Goal: Information Seeking & Learning: Learn about a topic

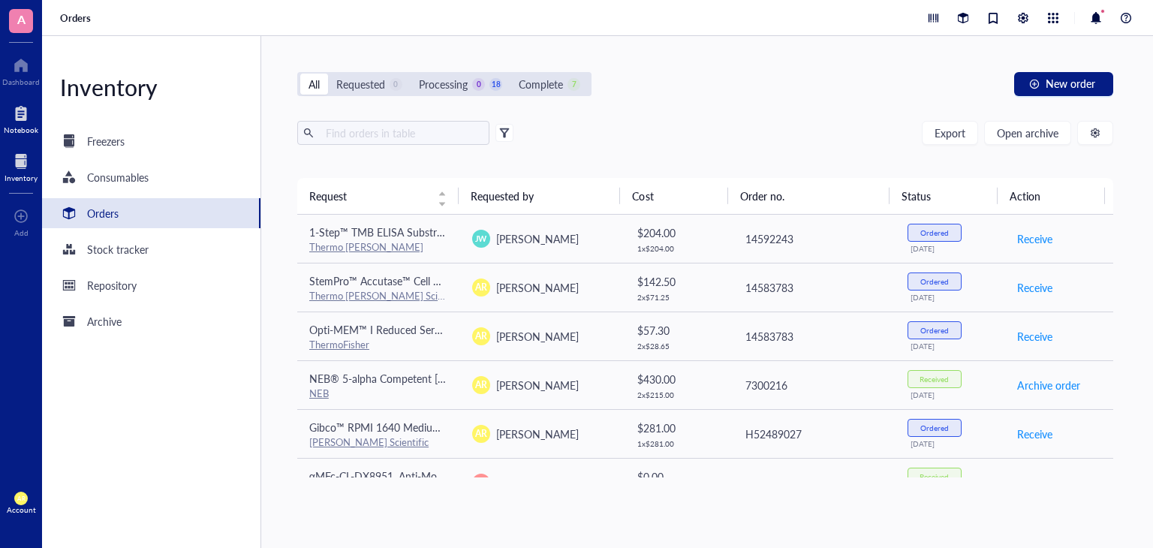
click at [18, 131] on div "Notebook" at bounding box center [21, 129] width 35 height 9
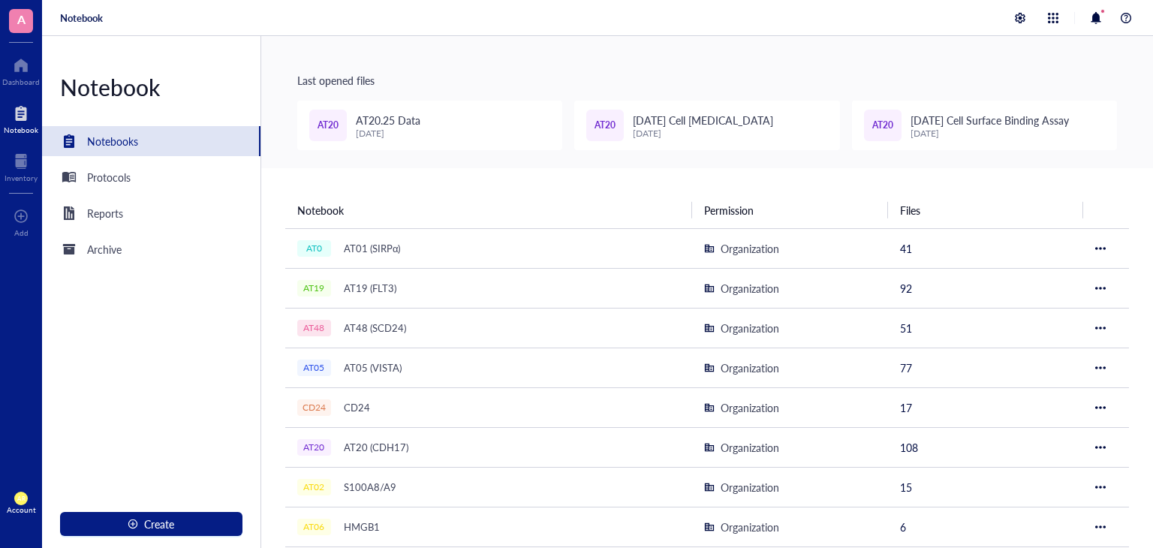
click at [399, 128] on div "[DATE]" at bounding box center [388, 133] width 65 height 11
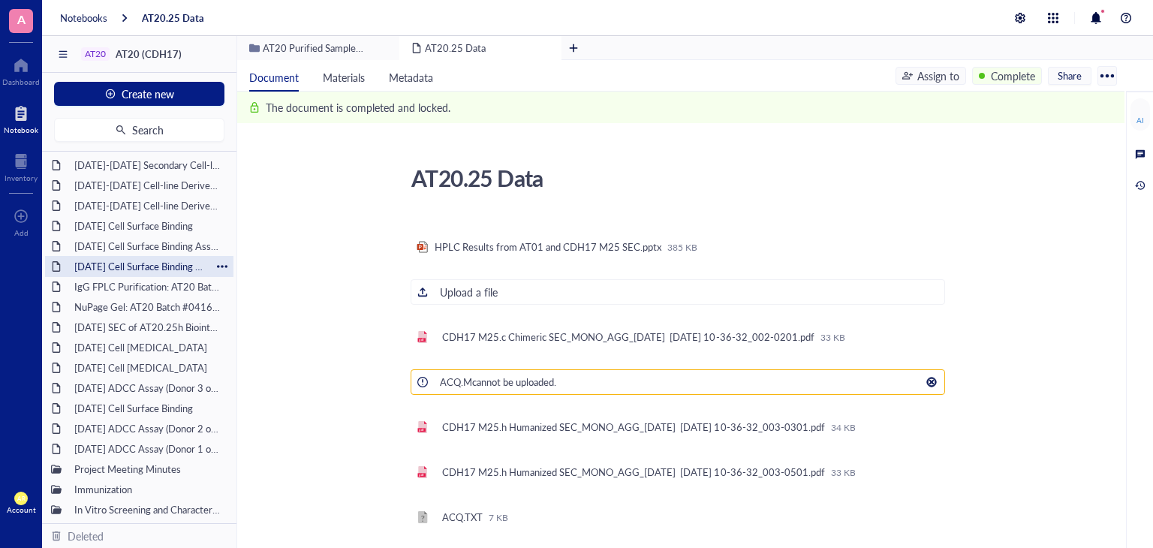
scroll to position [87, 0]
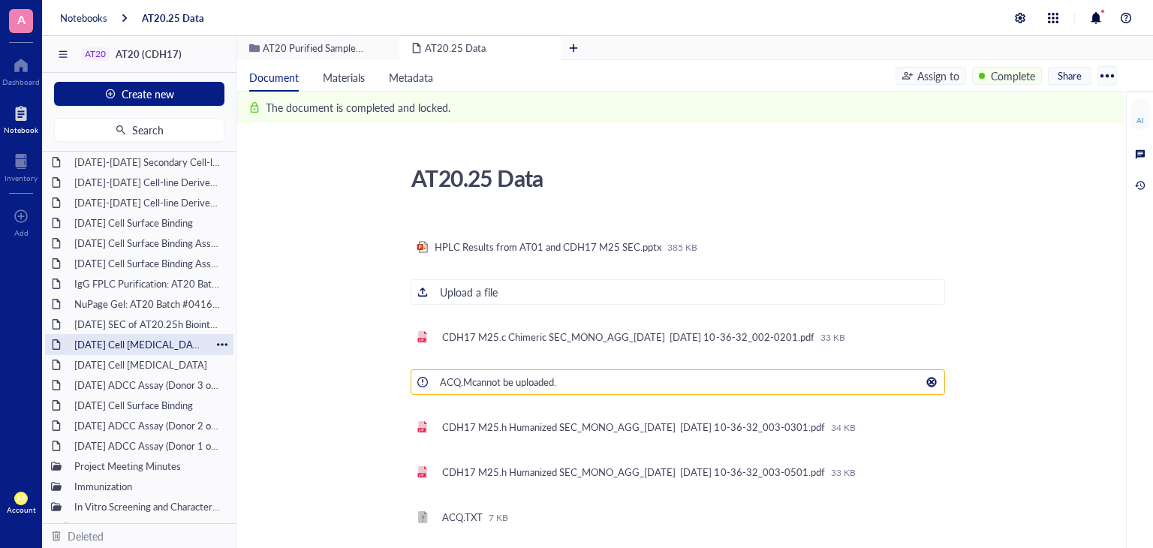
click at [126, 346] on div "[DATE] Cell [MEDICAL_DATA]" at bounding box center [139, 344] width 143 height 21
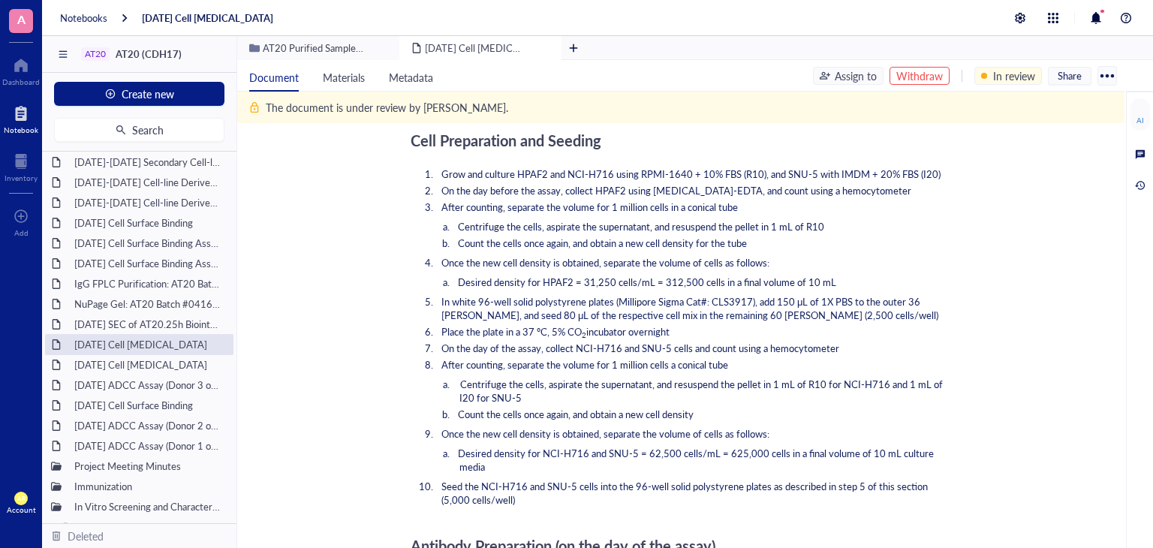
scroll to position [1161, 0]
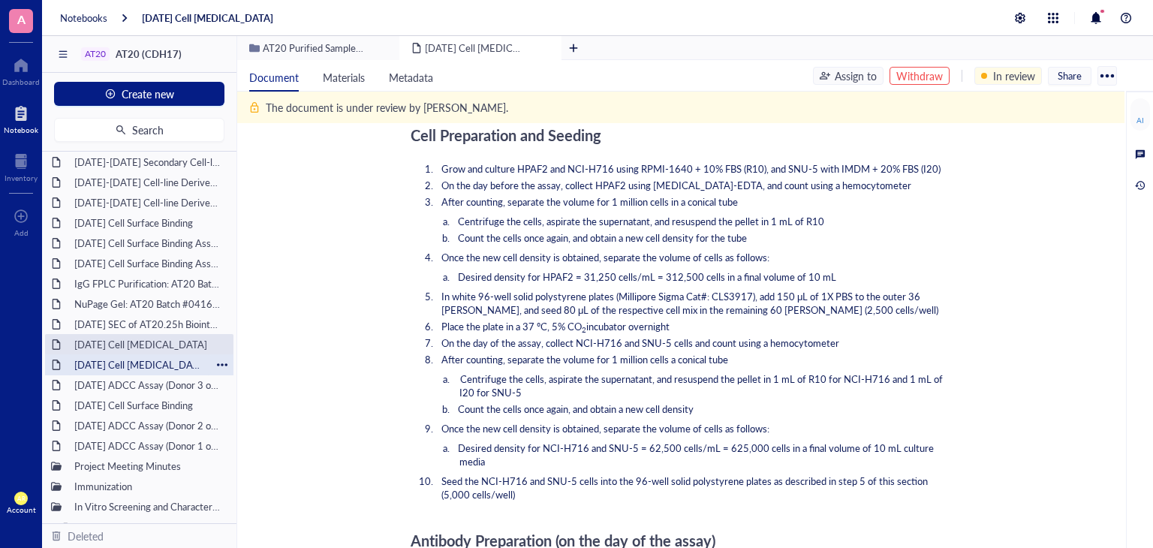
click at [162, 361] on div "[DATE] Cell [MEDICAL_DATA]" at bounding box center [139, 364] width 143 height 21
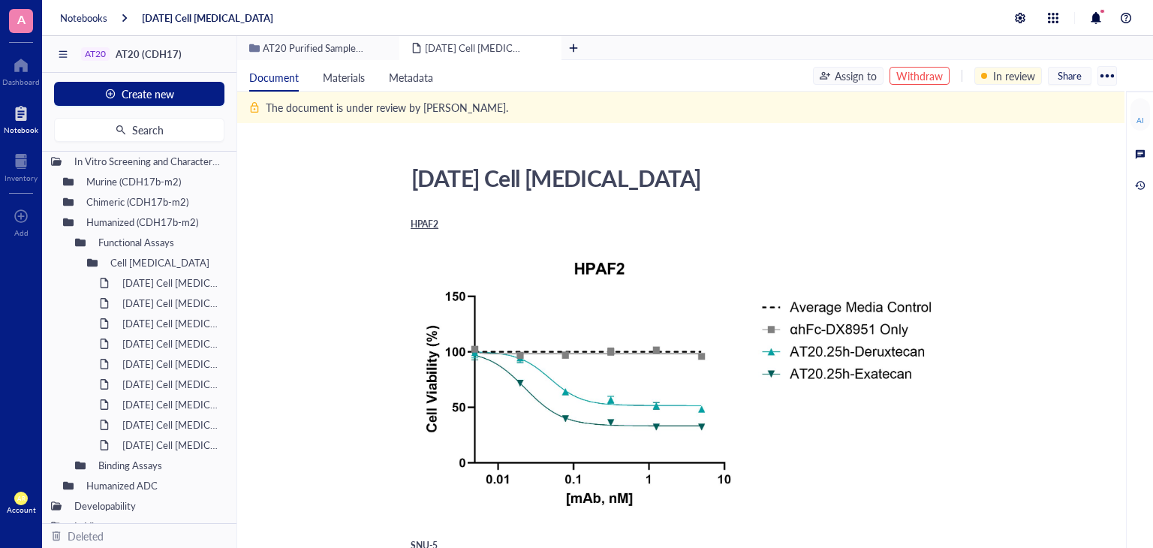
scroll to position [447, 0]
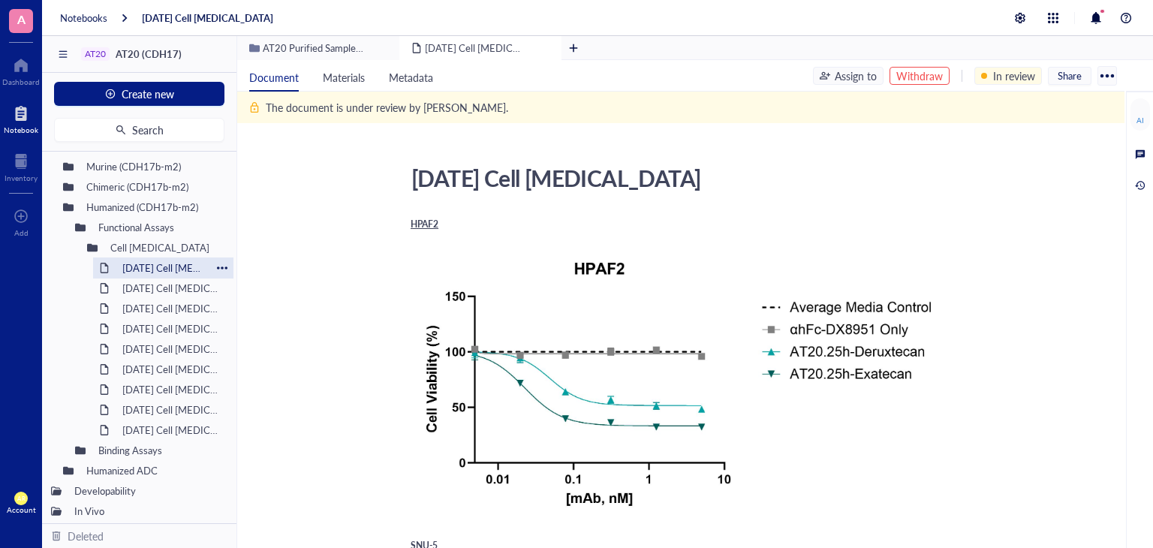
click at [179, 268] on div "[DATE] Cell [MEDICAL_DATA]" at bounding box center [163, 267] width 95 height 21
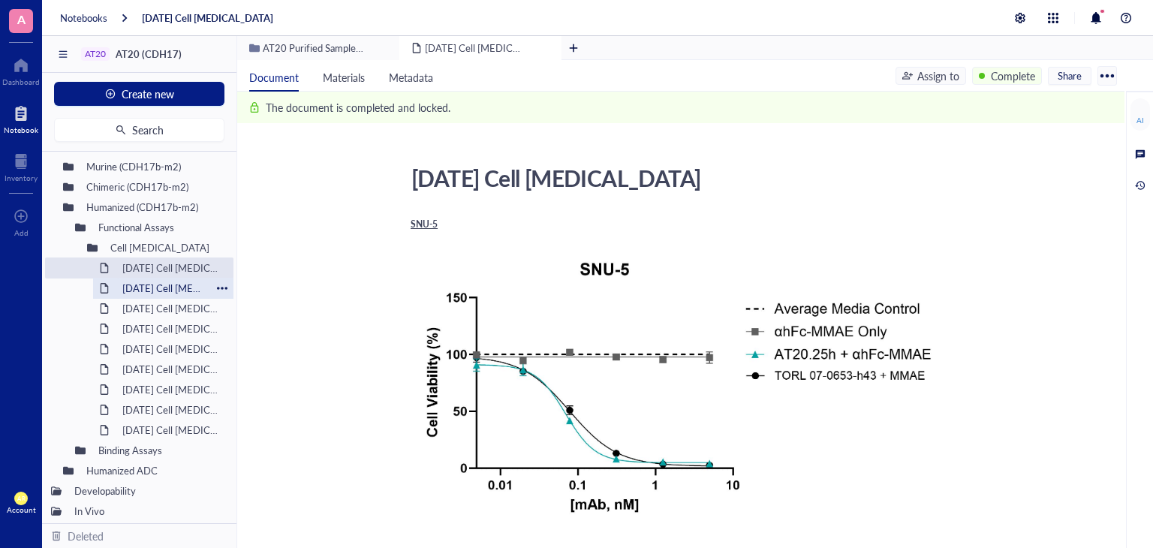
click at [174, 292] on div "[DATE] Cell [MEDICAL_DATA]" at bounding box center [163, 288] width 95 height 21
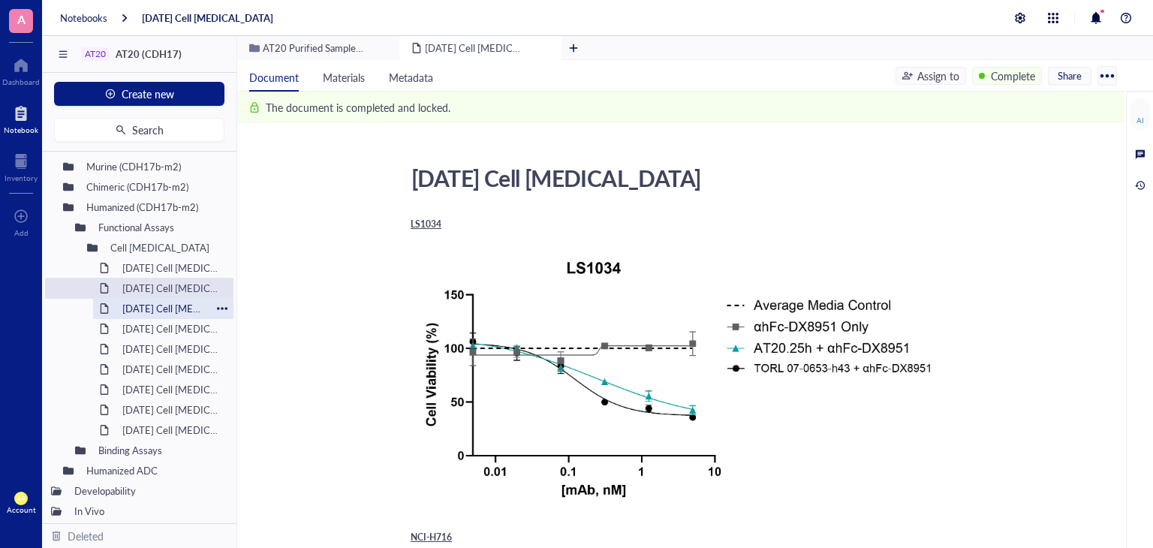
click at [166, 309] on div "[DATE] Cell [MEDICAL_DATA]" at bounding box center [163, 308] width 95 height 21
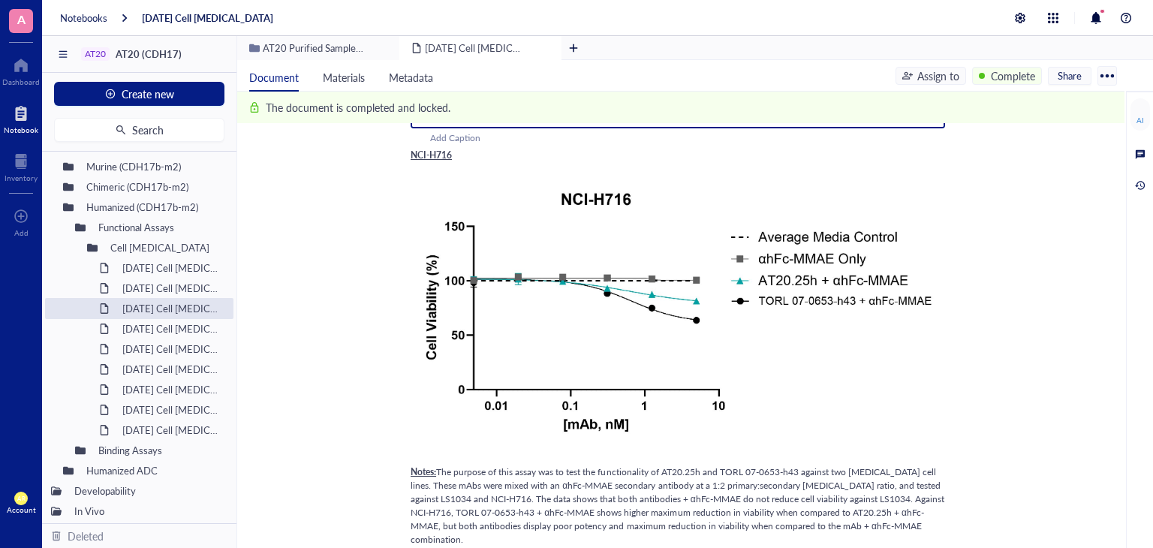
scroll to position [387, 0]
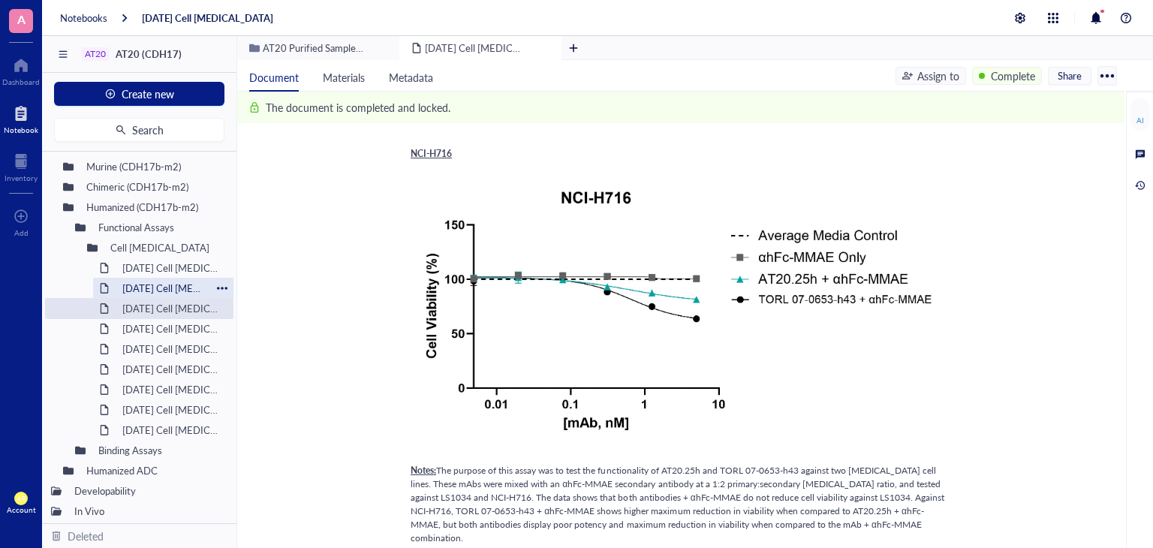
click at [168, 287] on div "[DATE] Cell [MEDICAL_DATA]" at bounding box center [163, 288] width 95 height 21
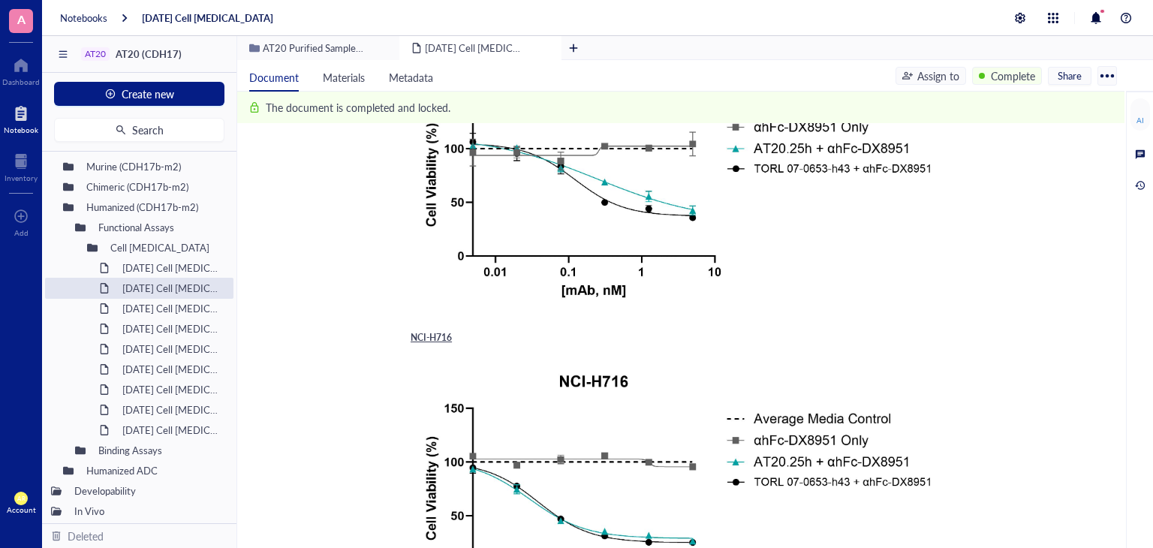
scroll to position [233, 0]
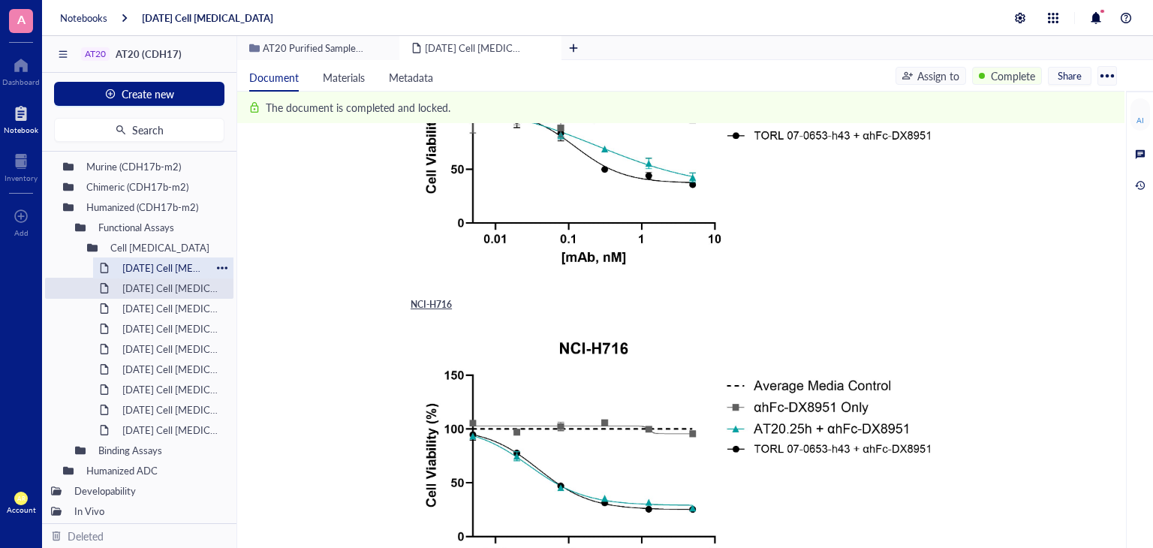
click at [165, 269] on div "[DATE] Cell [MEDICAL_DATA]" at bounding box center [163, 267] width 95 height 21
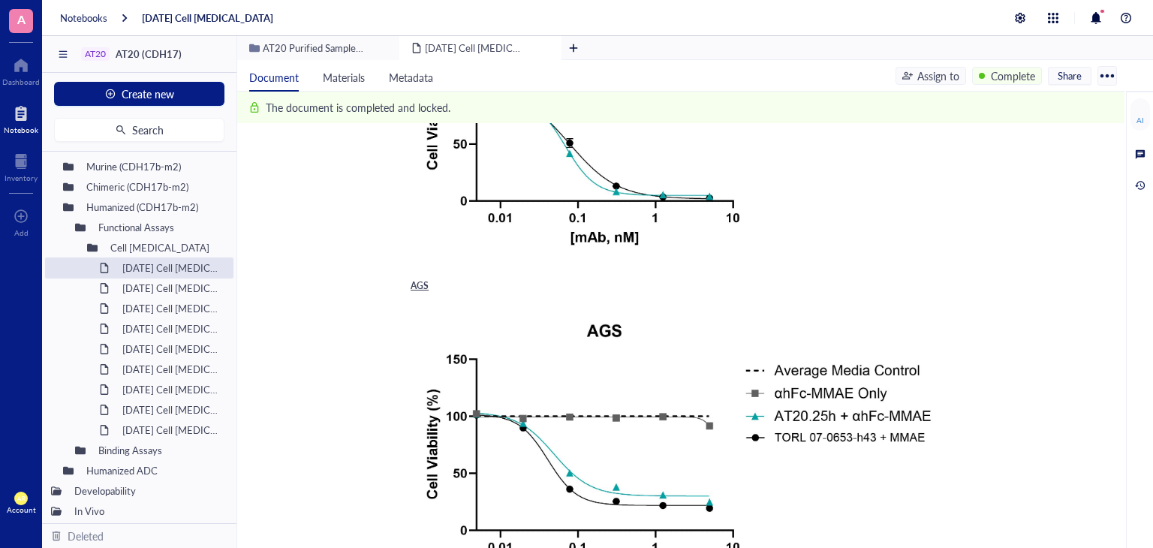
scroll to position [270, 0]
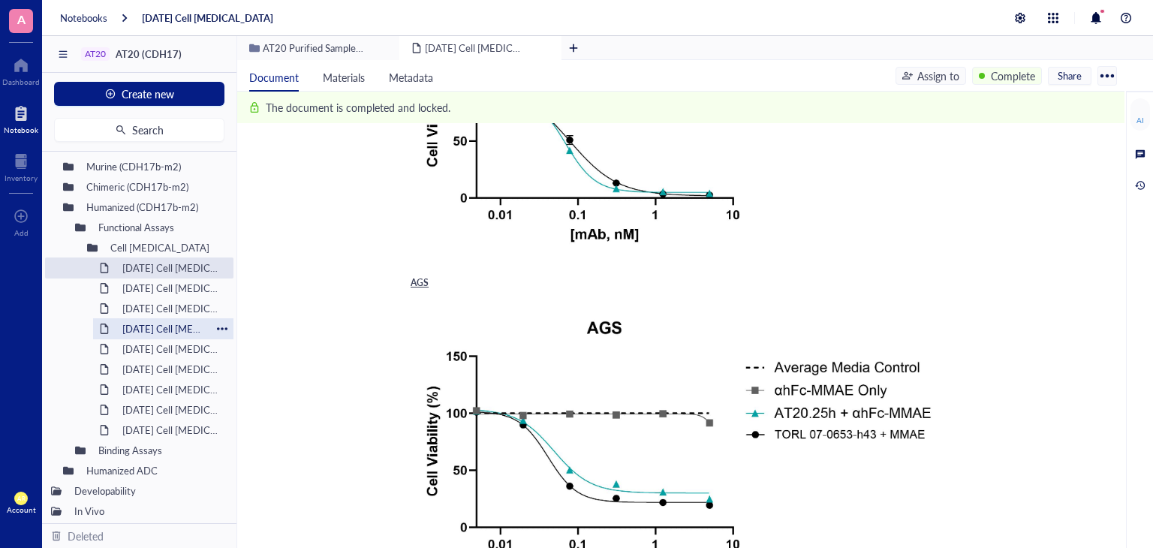
click at [181, 333] on div "[DATE] Cell [MEDICAL_DATA]" at bounding box center [163, 328] width 95 height 21
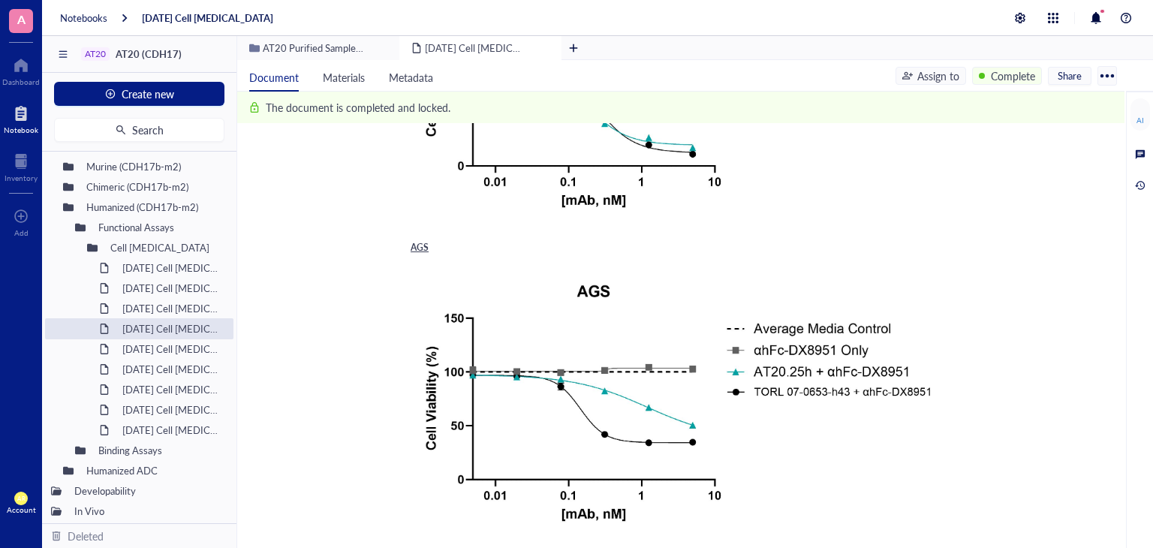
scroll to position [297, 0]
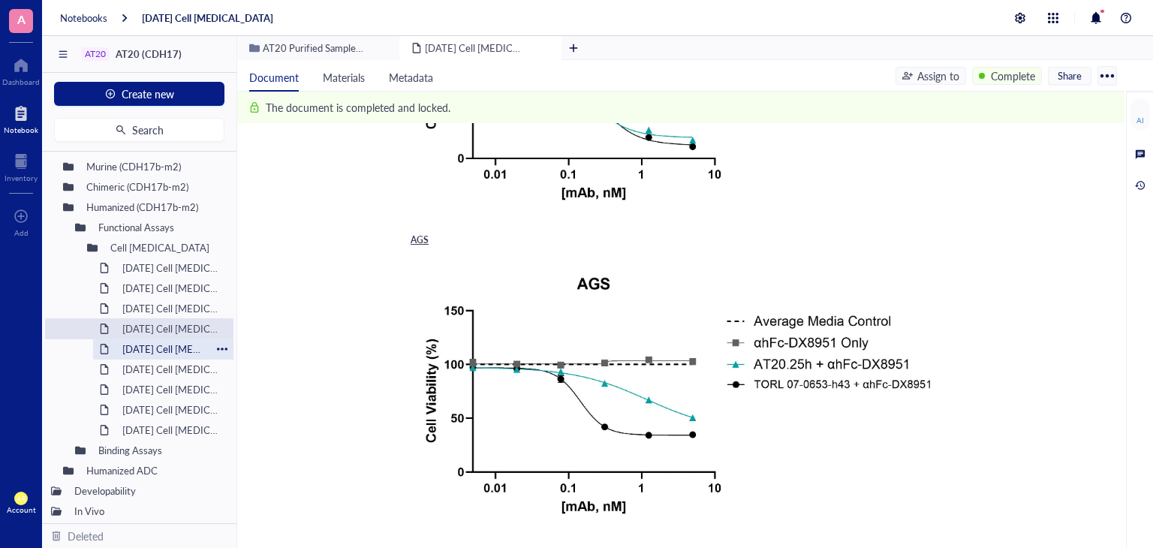
click at [134, 348] on div "[DATE] Cell [MEDICAL_DATA]" at bounding box center [163, 348] width 95 height 21
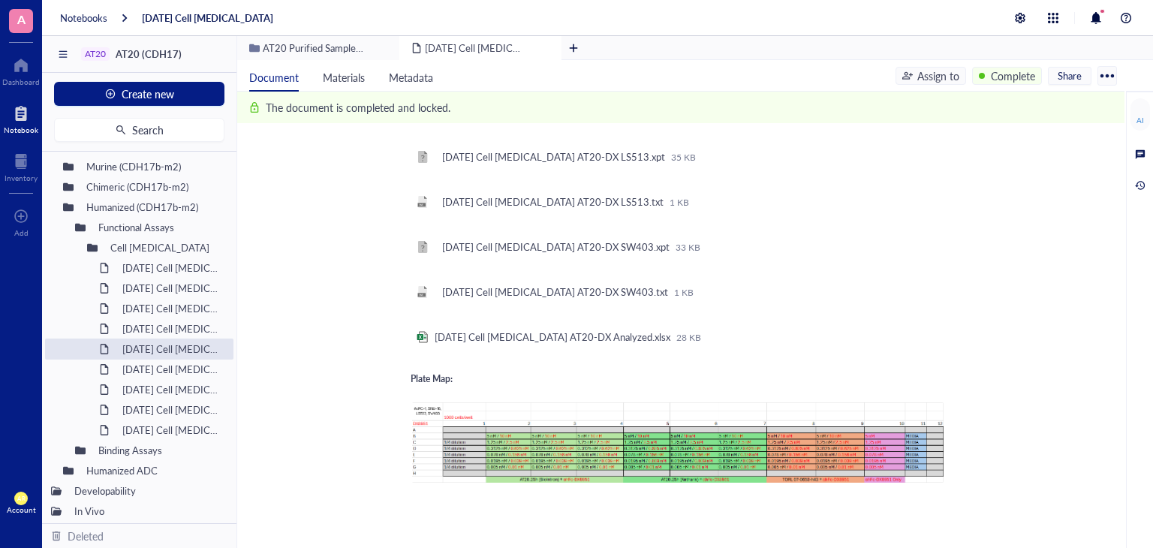
scroll to position [2592, 0]
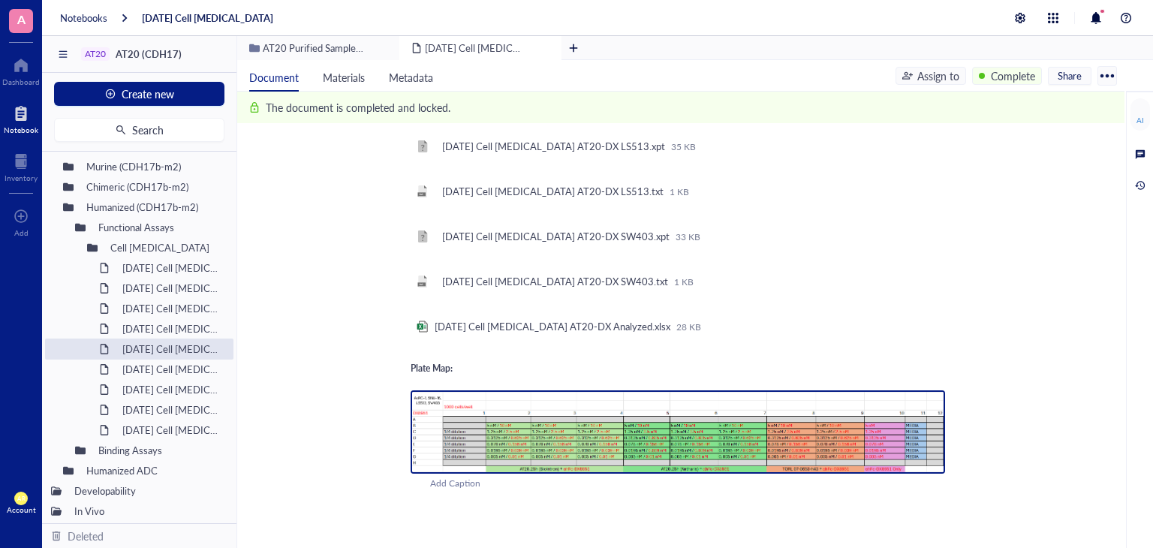
click at [489, 390] on img at bounding box center [678, 431] width 534 height 83
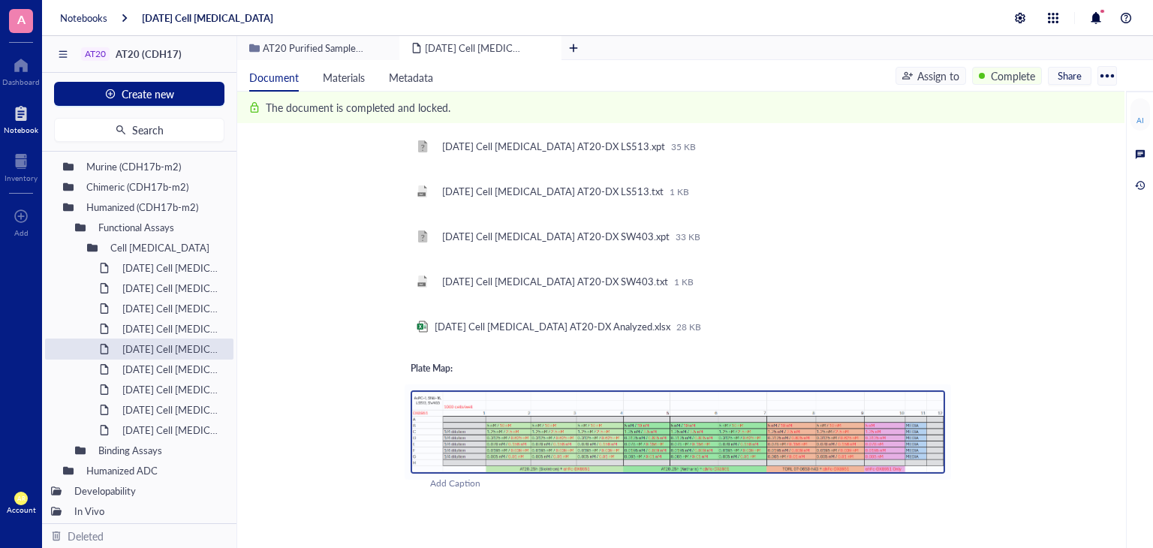
click at [564, 416] on img at bounding box center [678, 431] width 534 height 83
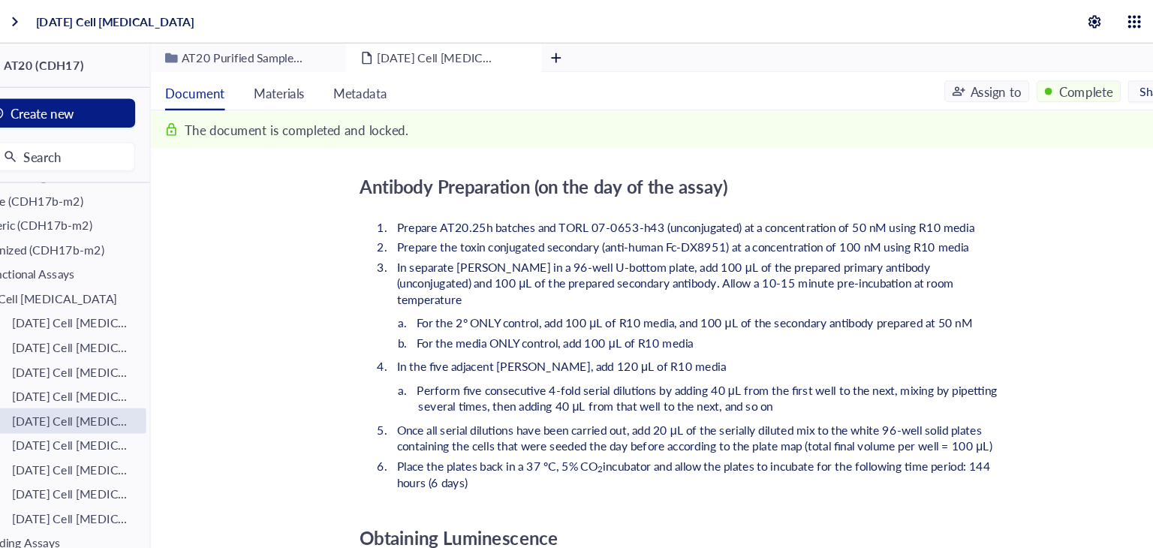
scroll to position [1715, 0]
